Goal: Transaction & Acquisition: Purchase product/service

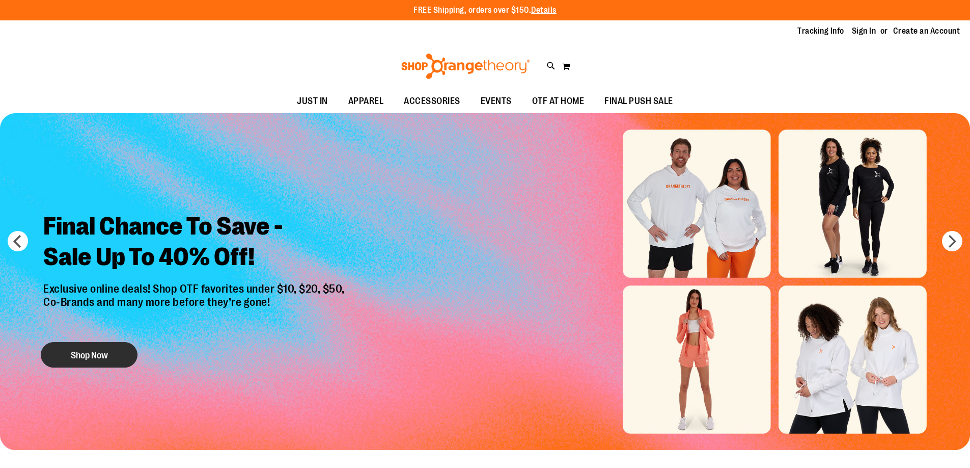
type input "**********"
click at [83, 349] on button "Shop Now" at bounding box center [89, 354] width 97 height 25
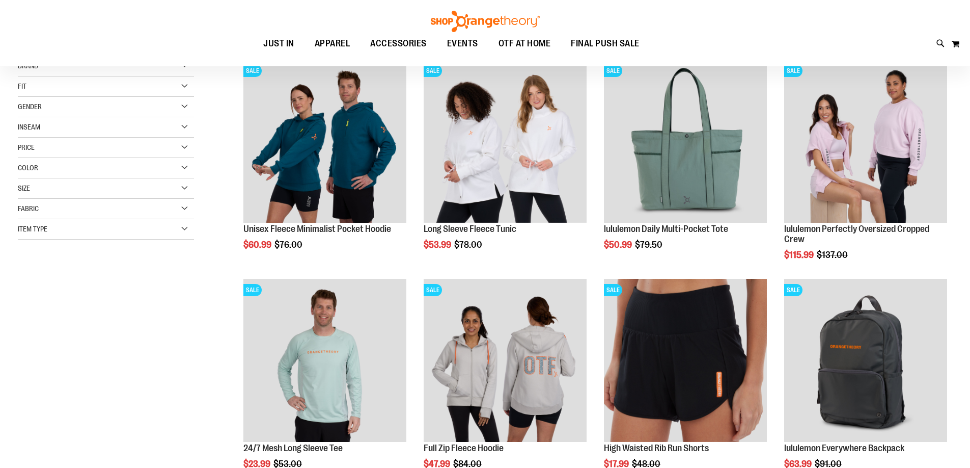
scroll to position [152, 0]
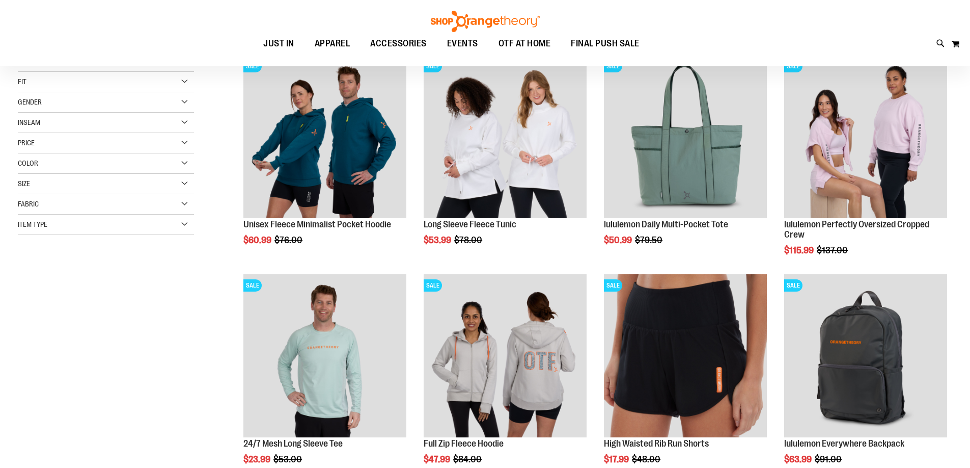
type input "**********"
click at [45, 93] on div "Gender" at bounding box center [106, 102] width 176 height 20
click at [21, 134] on link "Women 101 items" at bounding box center [99, 133] width 169 height 11
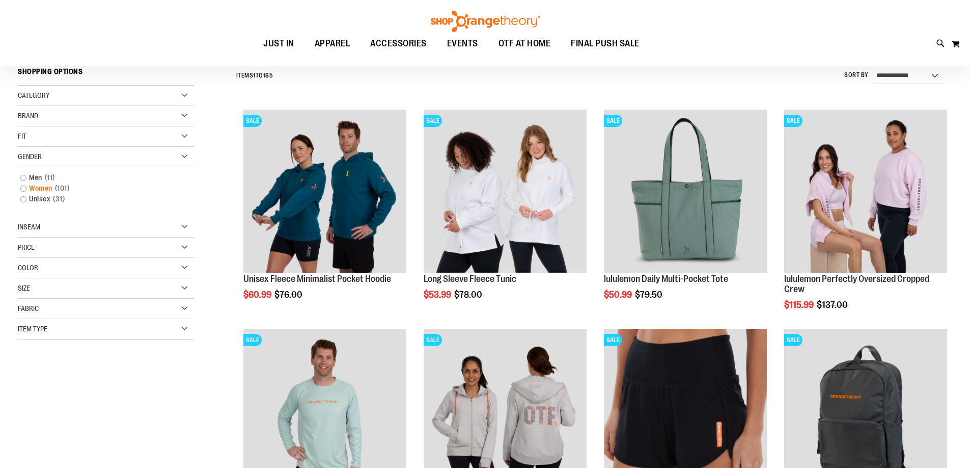
scroll to position [95, 0]
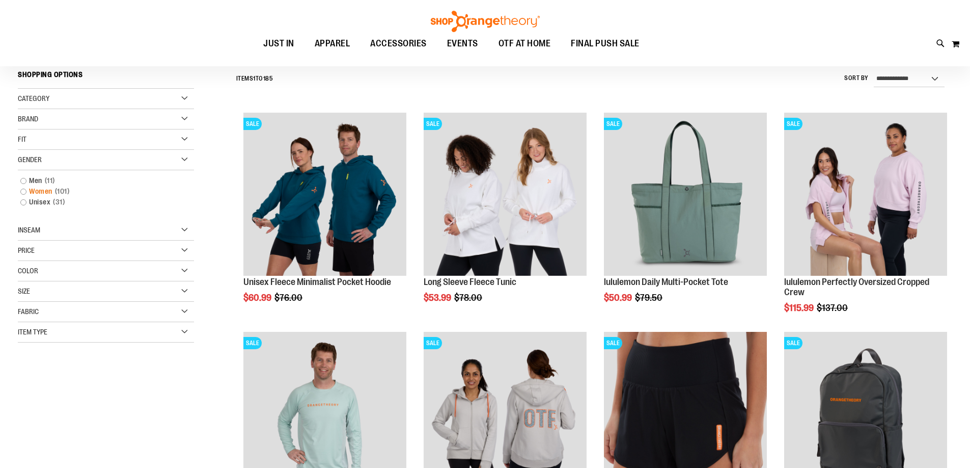
click at [23, 190] on link "Women 101 items" at bounding box center [99, 191] width 169 height 11
click at [44, 192] on link "Women 101 items" at bounding box center [99, 191] width 169 height 11
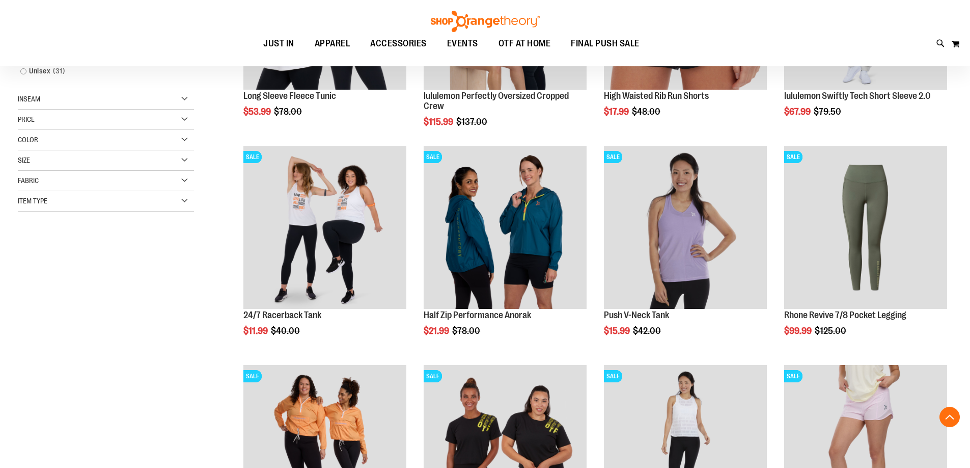
scroll to position [298, 0]
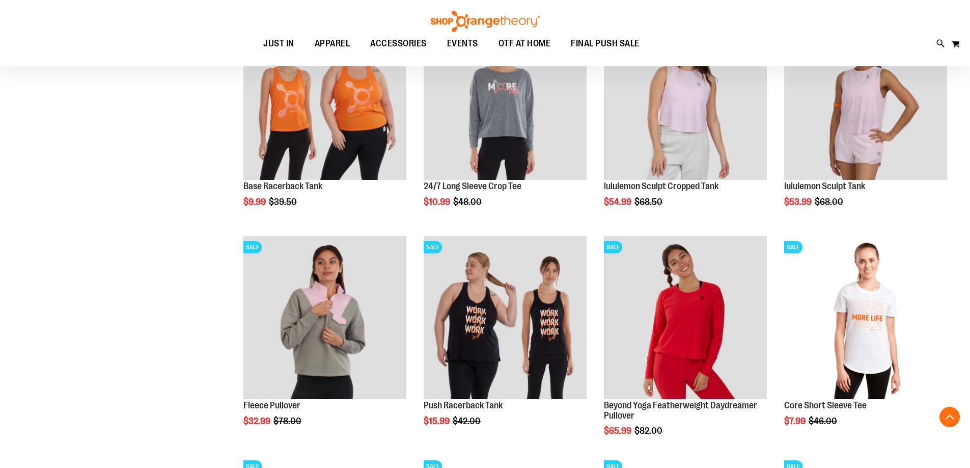
scroll to position [859, 0]
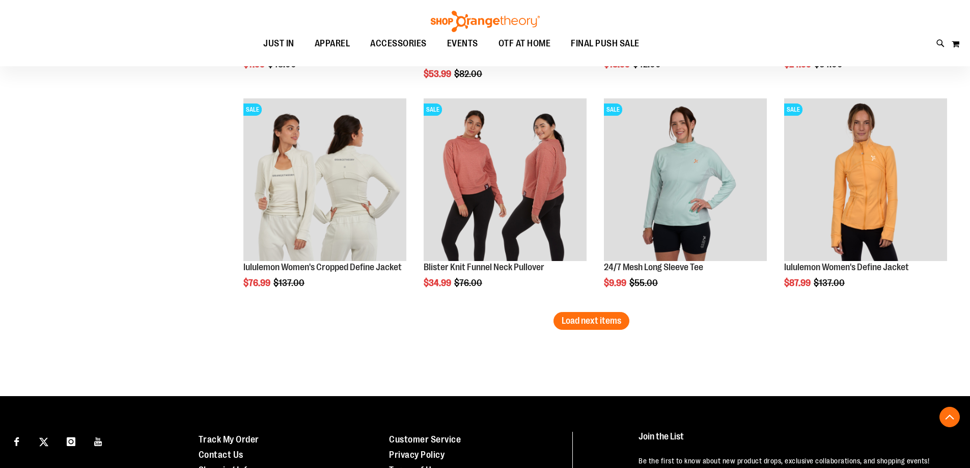
scroll to position [1877, 0]
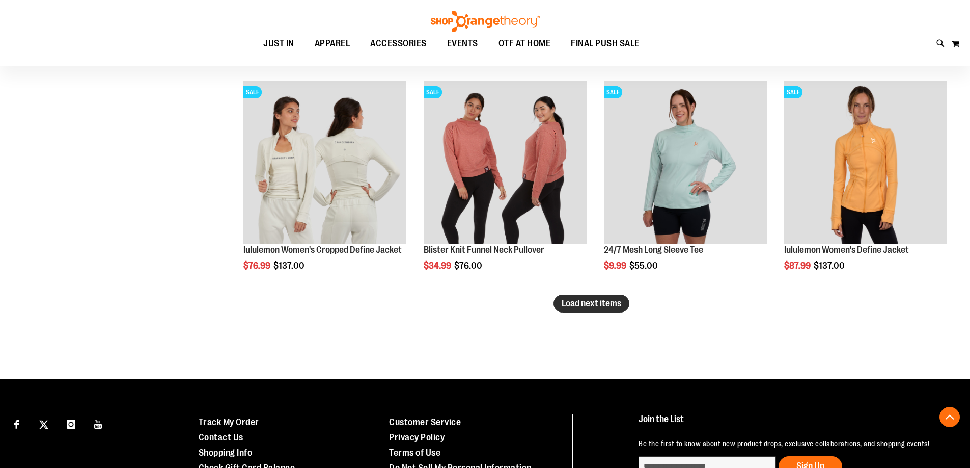
click at [614, 305] on span "Load next items" at bounding box center [592, 303] width 60 height 10
click at [564, 301] on span "Load next items" at bounding box center [592, 303] width 60 height 10
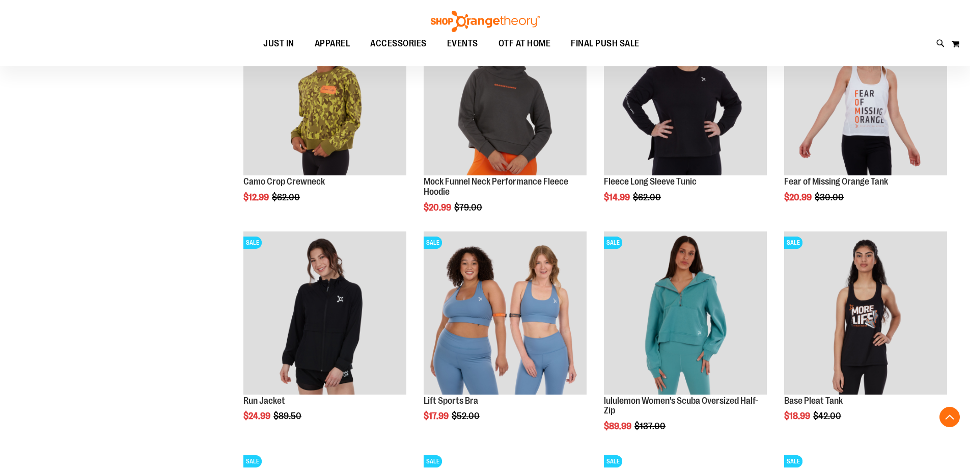
scroll to position [2183, 0]
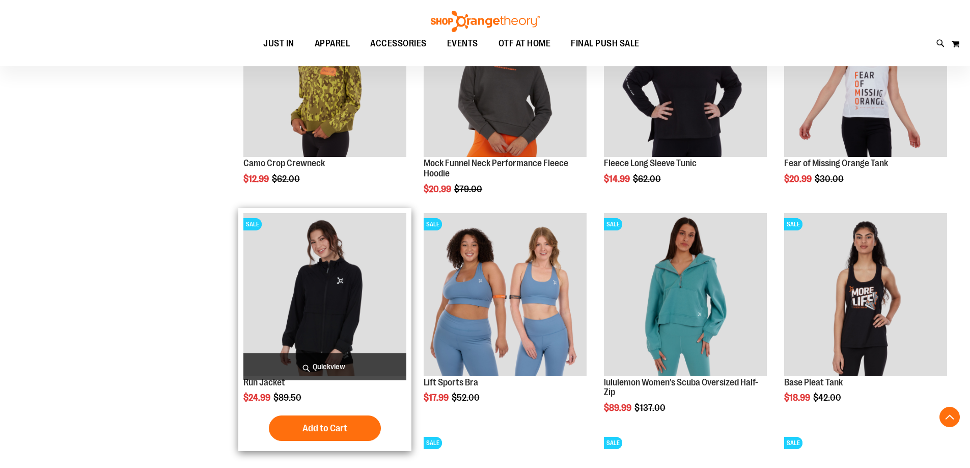
click at [320, 299] on img "product" at bounding box center [324, 294] width 163 height 163
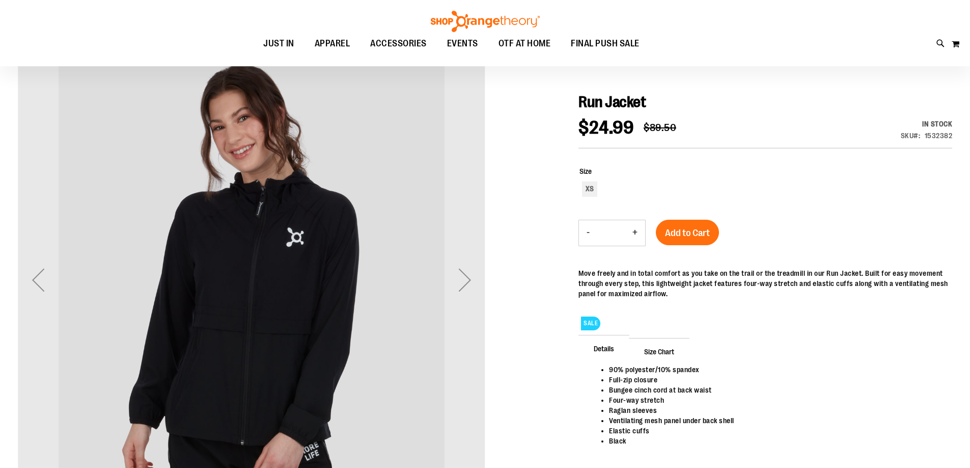
scroll to position [101, 0]
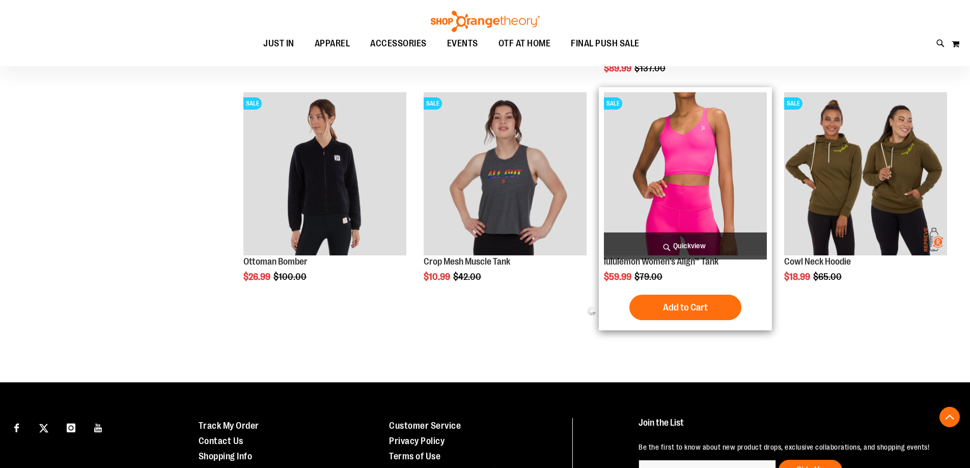
scroll to position [578, 0]
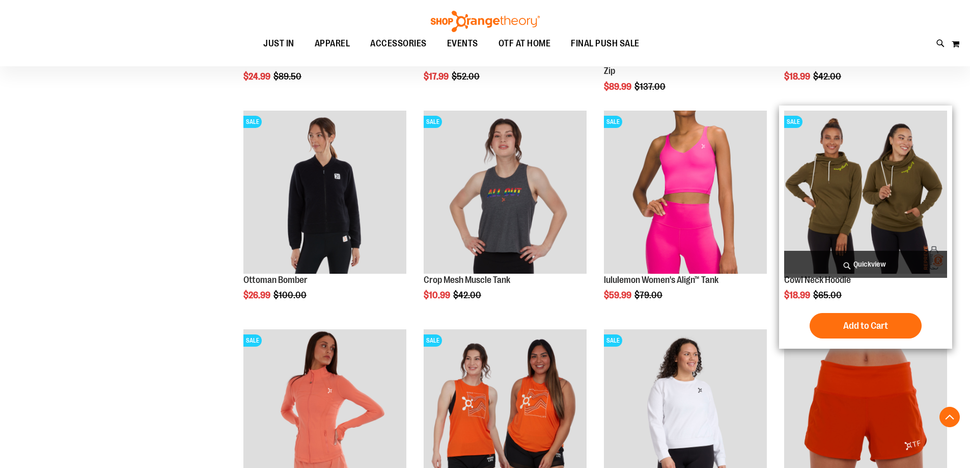
scroll to position [578, 0]
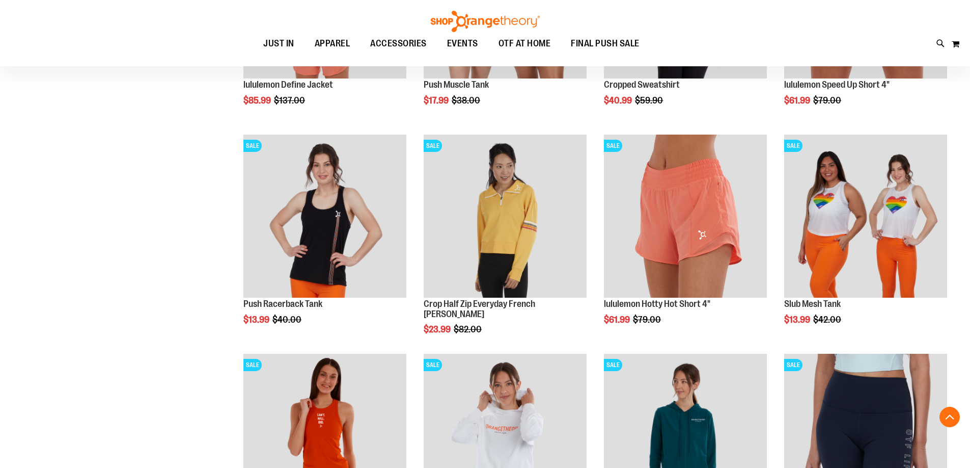
scroll to position [986, 0]
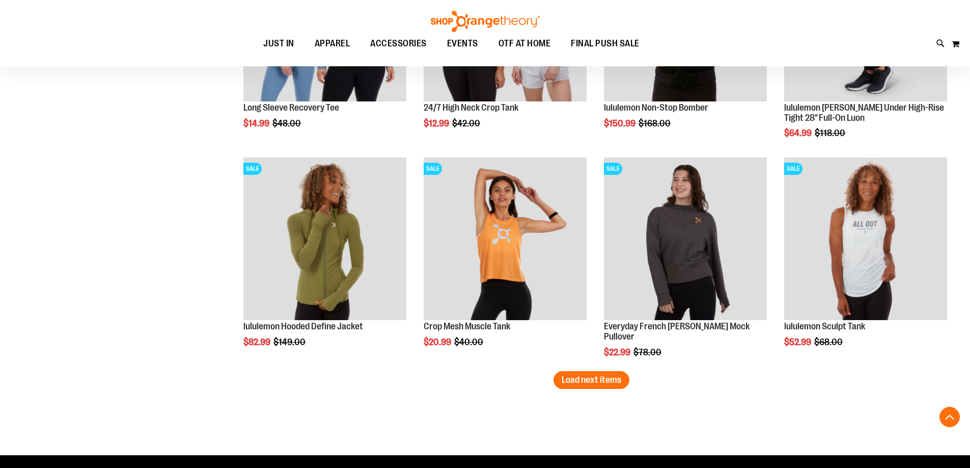
scroll to position [1851, 0]
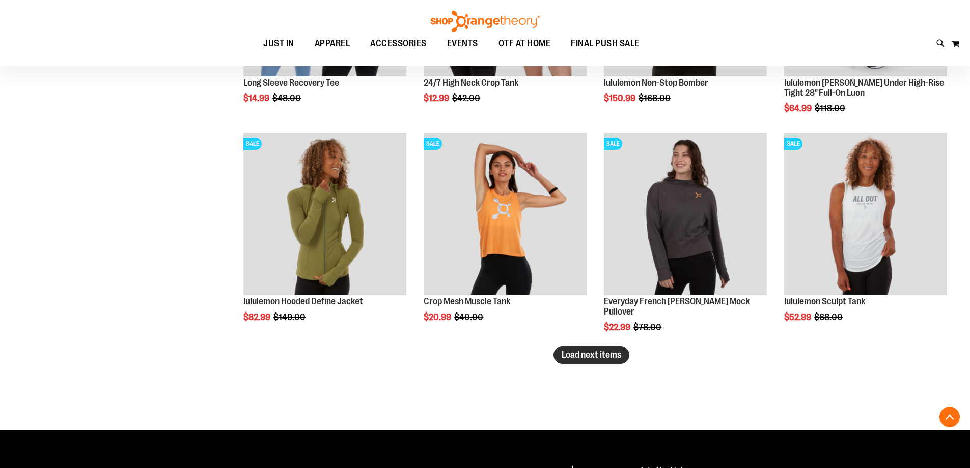
type input "**********"
click at [578, 356] on span "Load next items" at bounding box center [592, 354] width 60 height 10
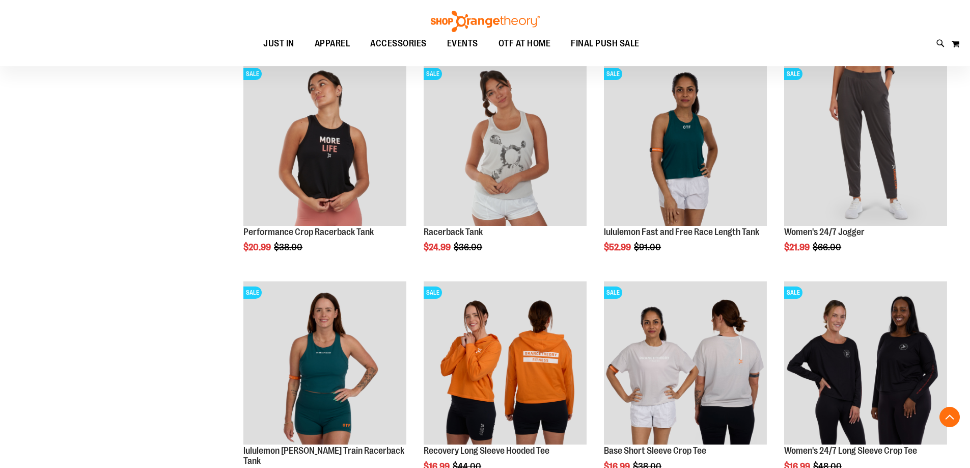
scroll to position [2412, 0]
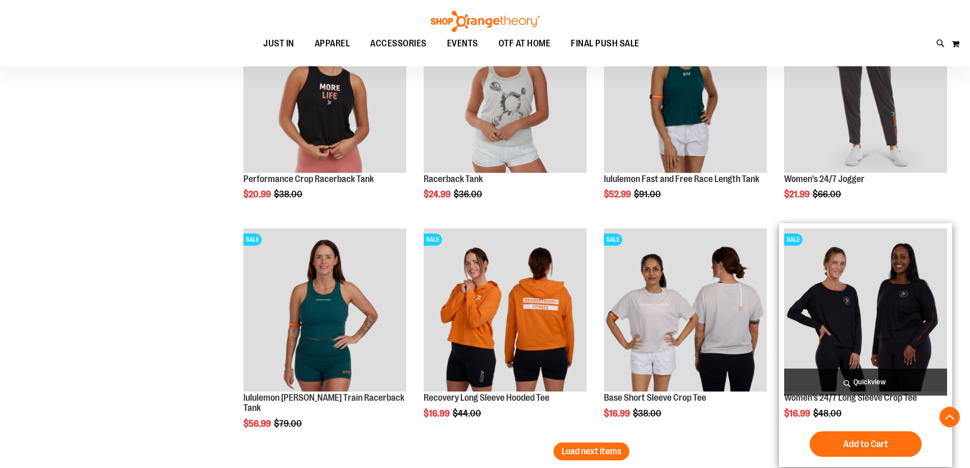
click at [883, 304] on img "product" at bounding box center [865, 309] width 163 height 163
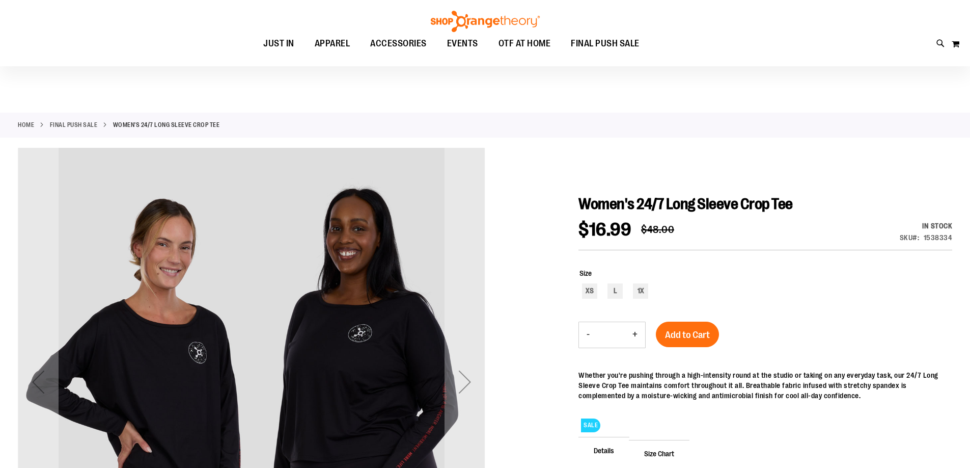
scroll to position [101, 0]
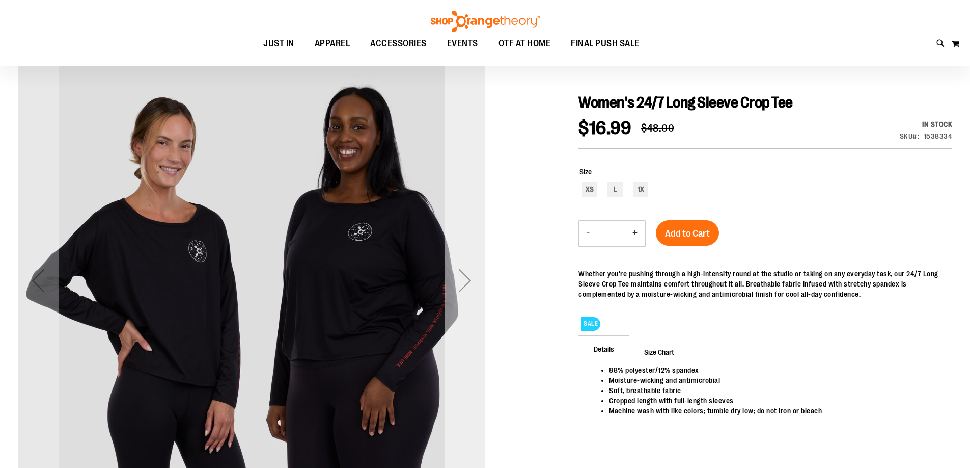
type input "**********"
click at [466, 277] on div "Next" at bounding box center [465, 280] width 41 height 41
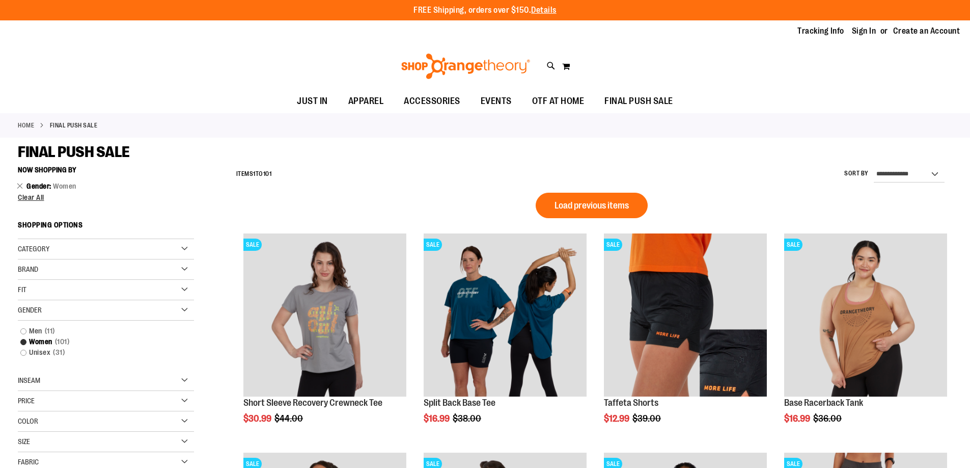
scroll to position [669, 0]
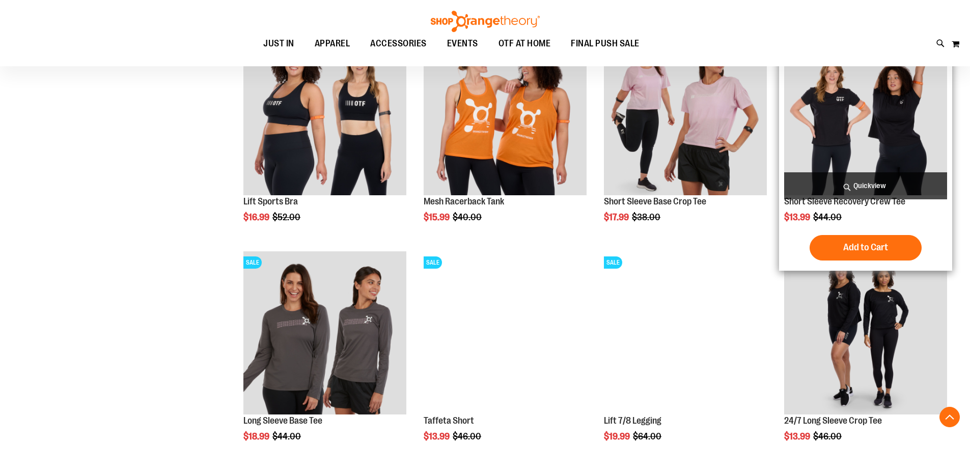
scroll to position [924, 0]
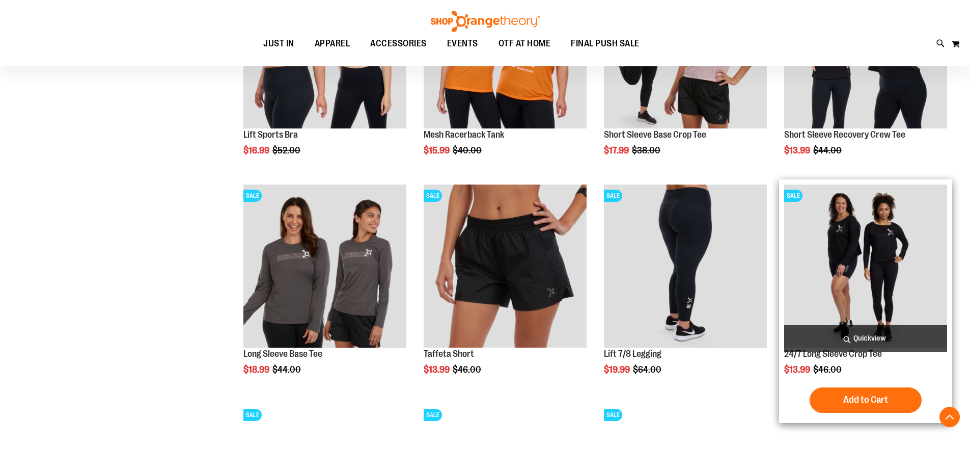
type input "**********"
click at [867, 235] on img "product" at bounding box center [865, 265] width 163 height 163
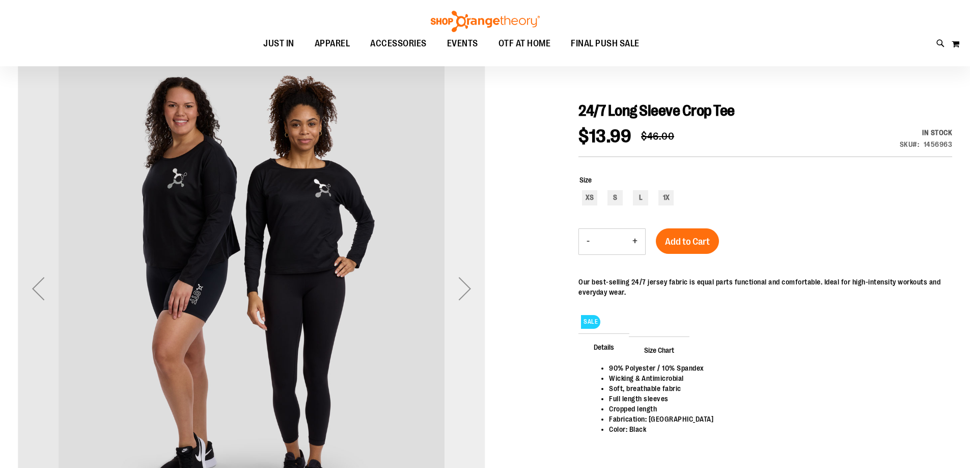
scroll to position [101, 0]
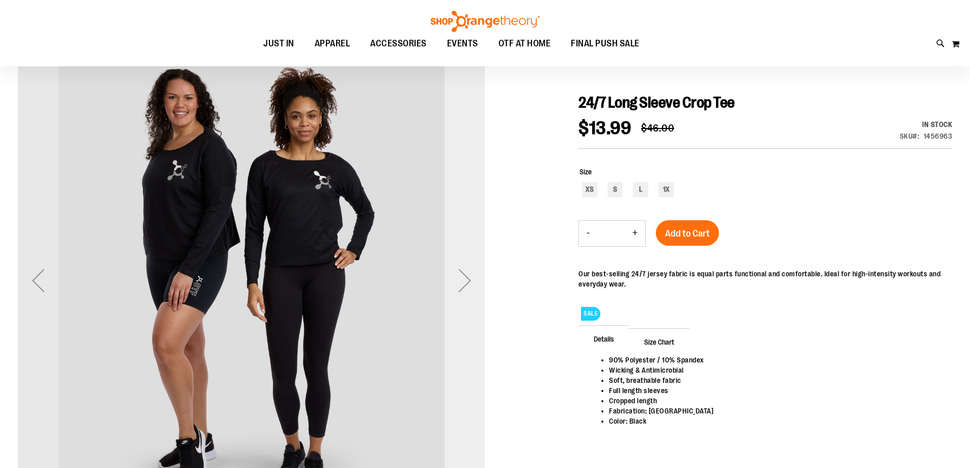
type input "**********"
click at [465, 277] on div "Next" at bounding box center [465, 280] width 41 height 41
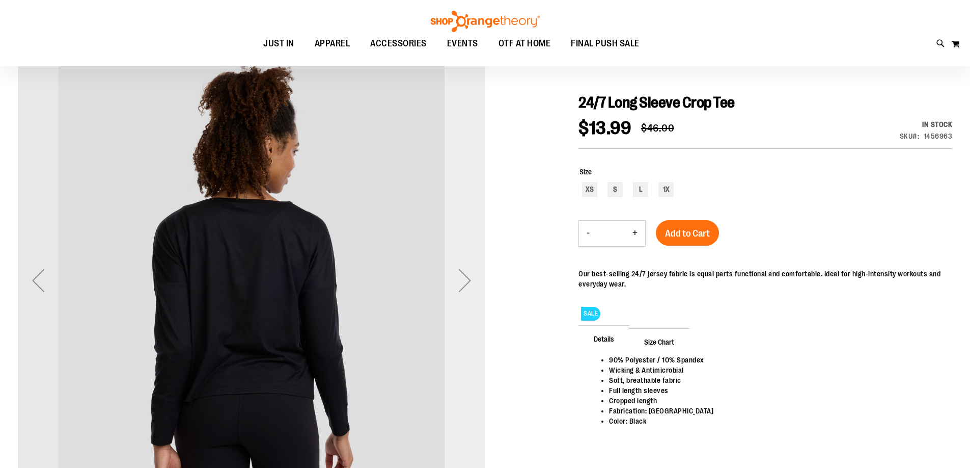
click at [465, 277] on div "Next" at bounding box center [465, 280] width 41 height 41
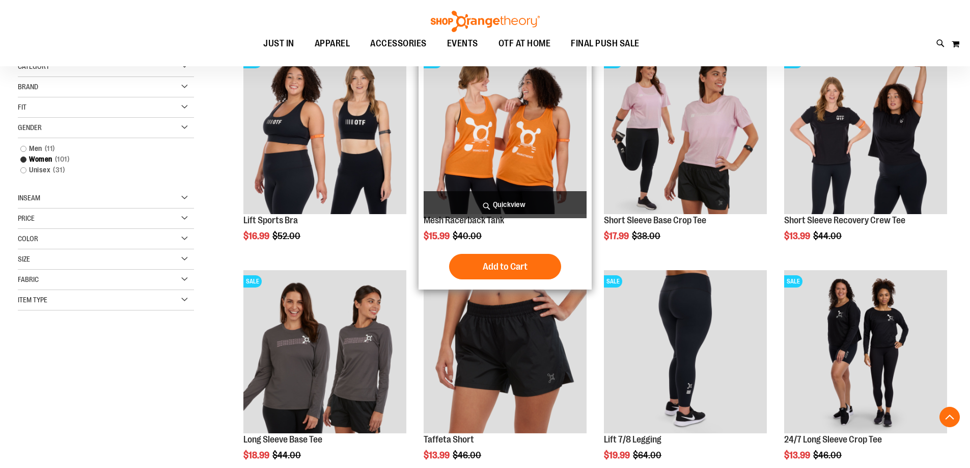
scroll to position [203, 0]
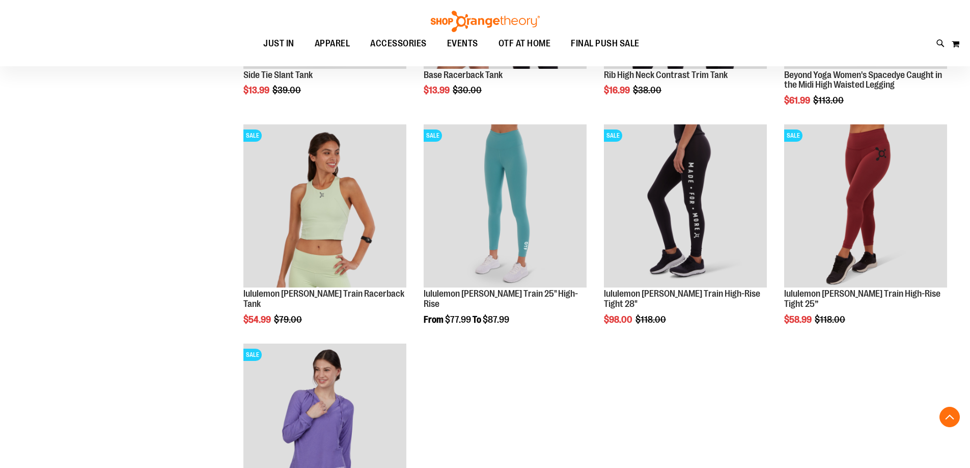
scroll to position [763, 0]
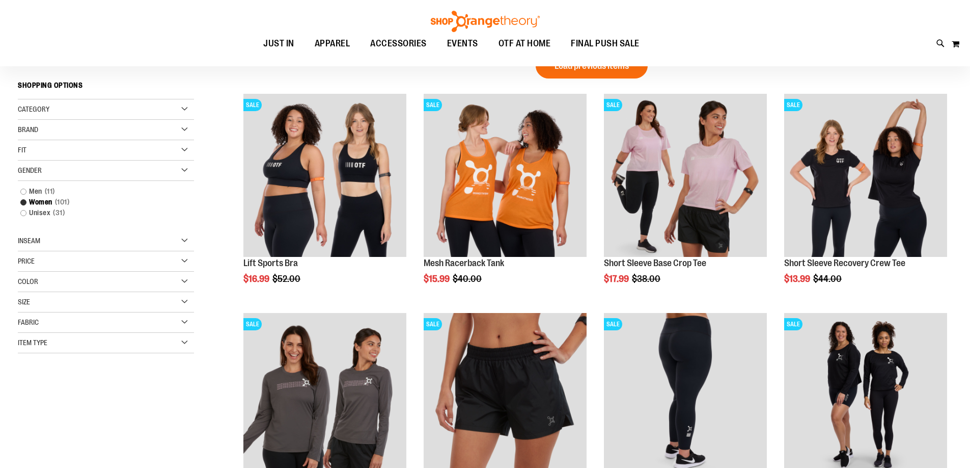
scroll to position [203, 0]
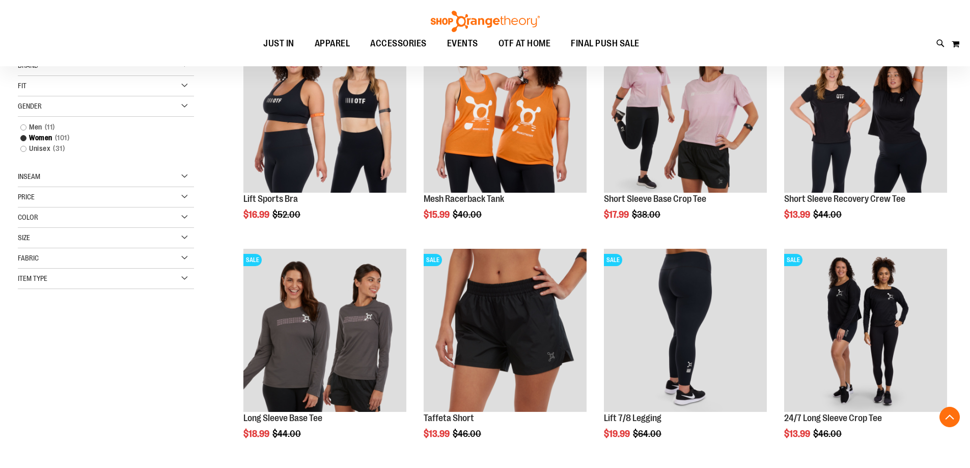
type input "**********"
click at [182, 218] on div "Color" at bounding box center [106, 217] width 176 height 20
click at [49, 239] on div "Black" at bounding box center [45, 242] width 15 height 15
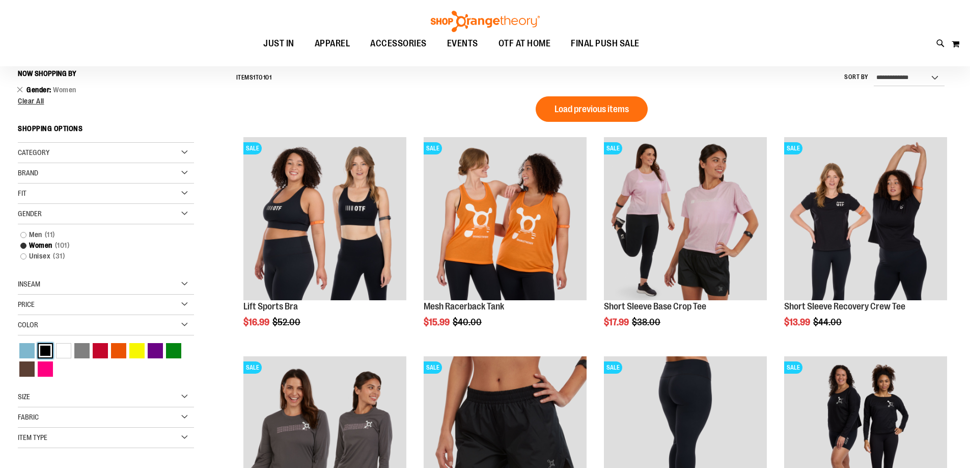
scroll to position [95, 0]
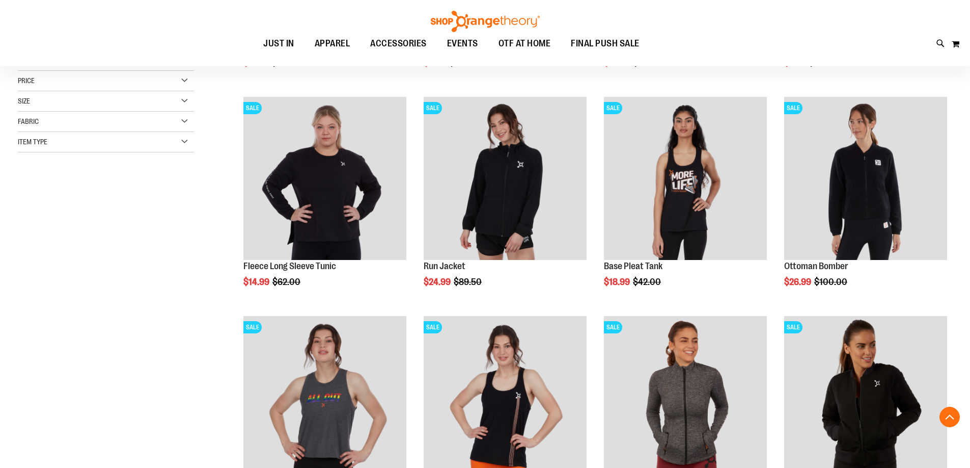
scroll to position [349, 0]
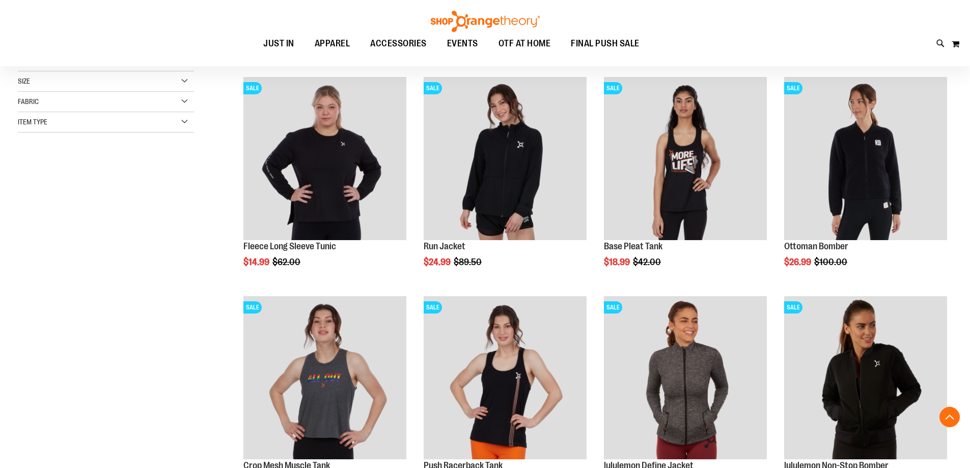
click at [182, 125] on div "Item Type" at bounding box center [106, 122] width 176 height 20
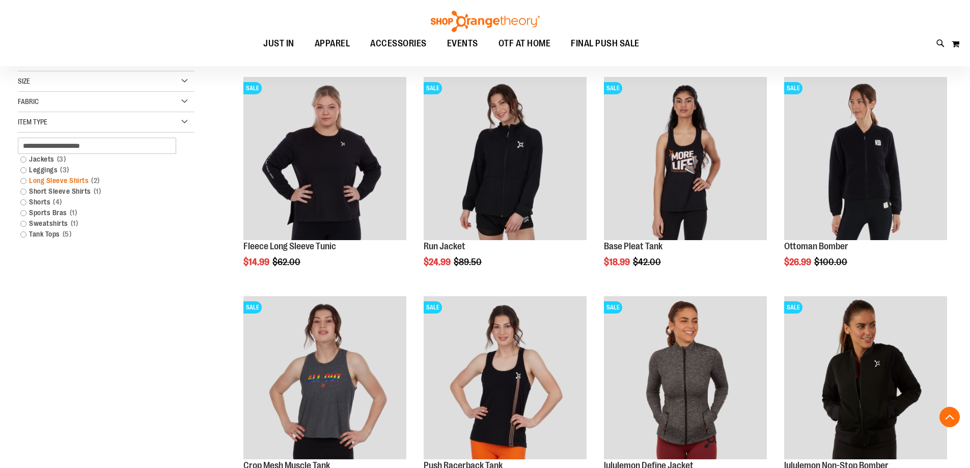
click at [23, 182] on link "Long Sleeve Shirts 2 items" at bounding box center [99, 180] width 169 height 11
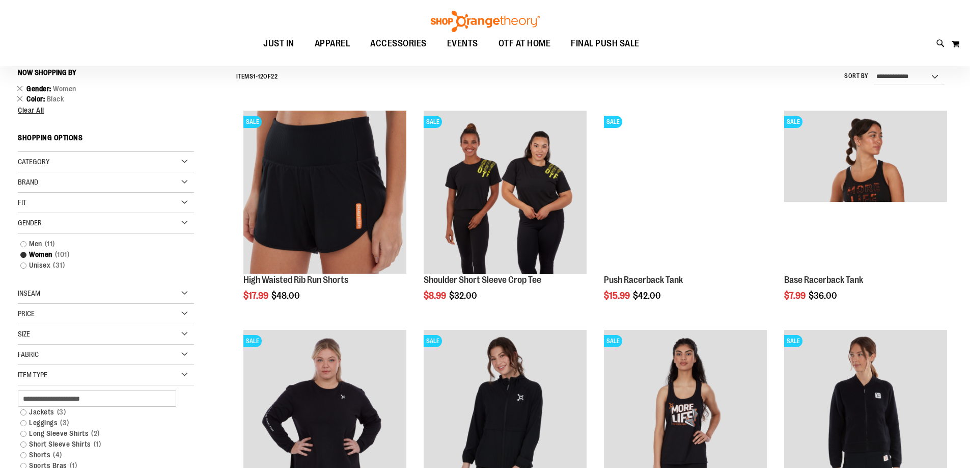
scroll to position [95, 0]
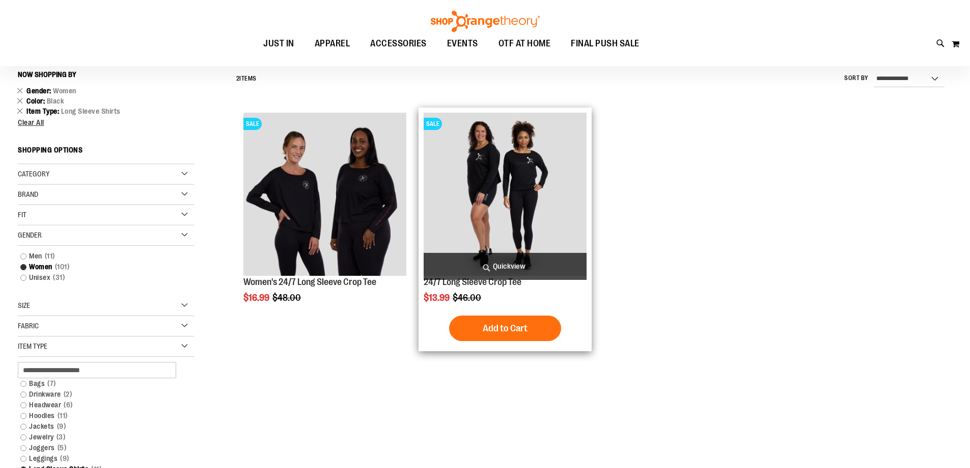
click at [507, 179] on img "product" at bounding box center [505, 194] width 163 height 163
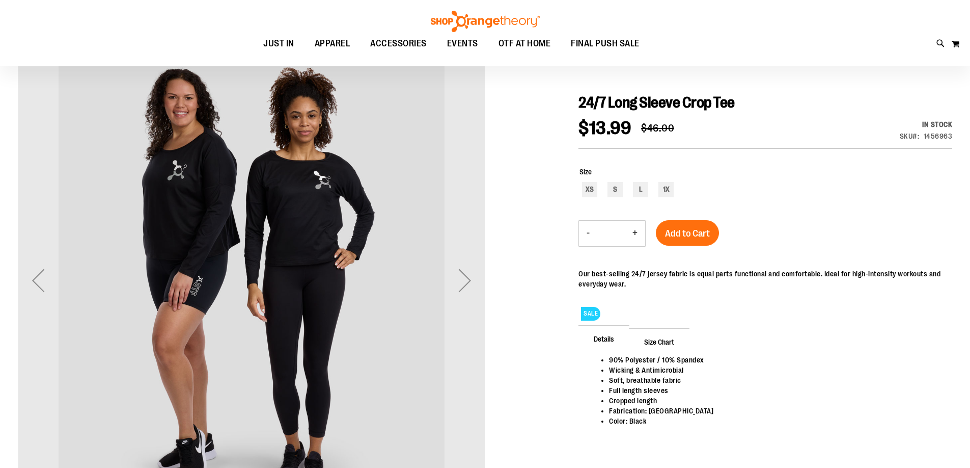
scroll to position [101, 0]
type input "**********"
click at [465, 274] on div "Next" at bounding box center [465, 280] width 41 height 41
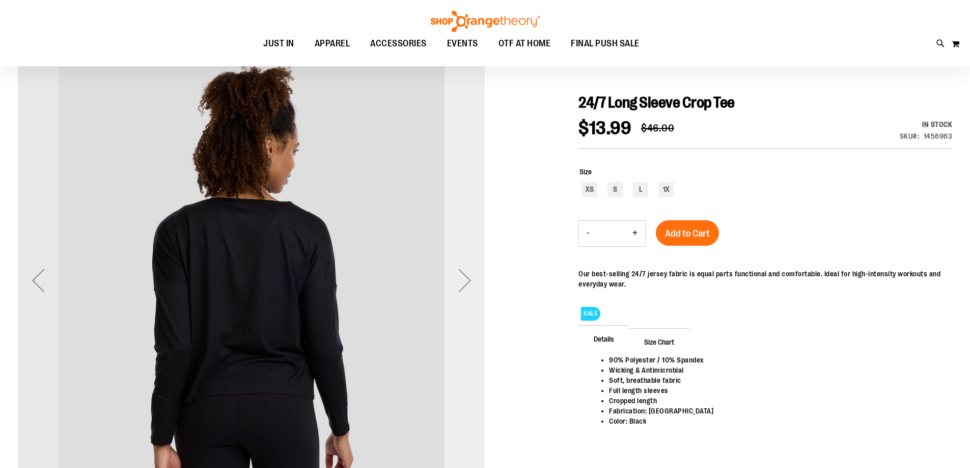
click at [465, 274] on div "Next" at bounding box center [465, 280] width 41 height 41
